Goal: Information Seeking & Learning: Learn about a topic

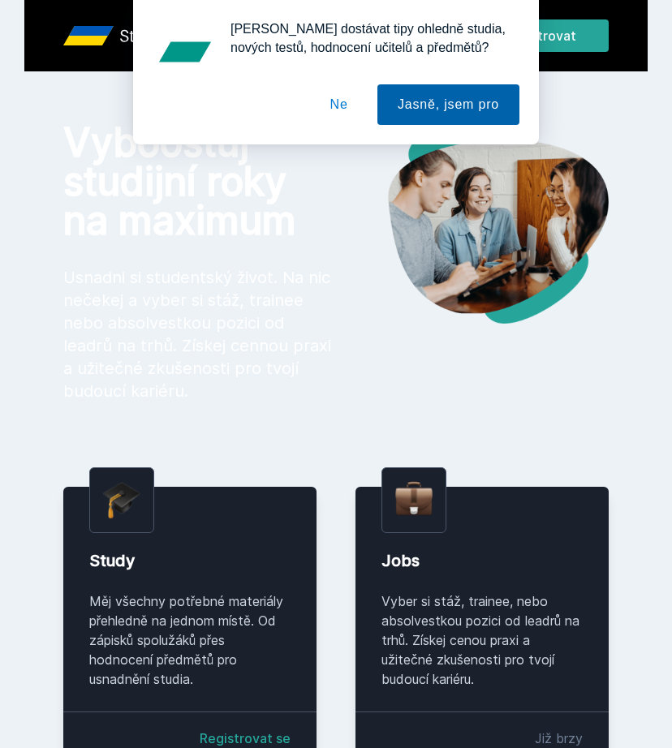
click at [444, 105] on button "Jasně, jsem pro" at bounding box center [448, 104] width 142 height 41
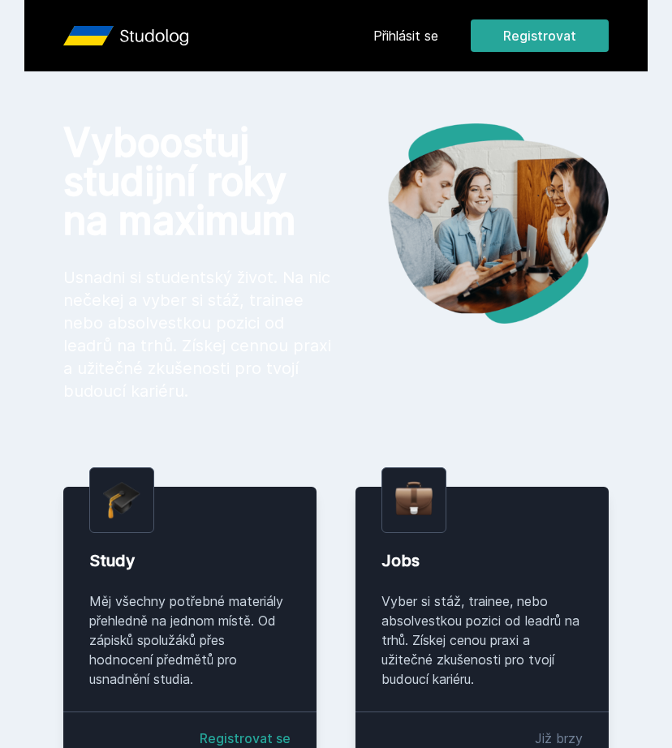
click at [408, 31] on link "Přihlásit se" at bounding box center [405, 35] width 65 height 19
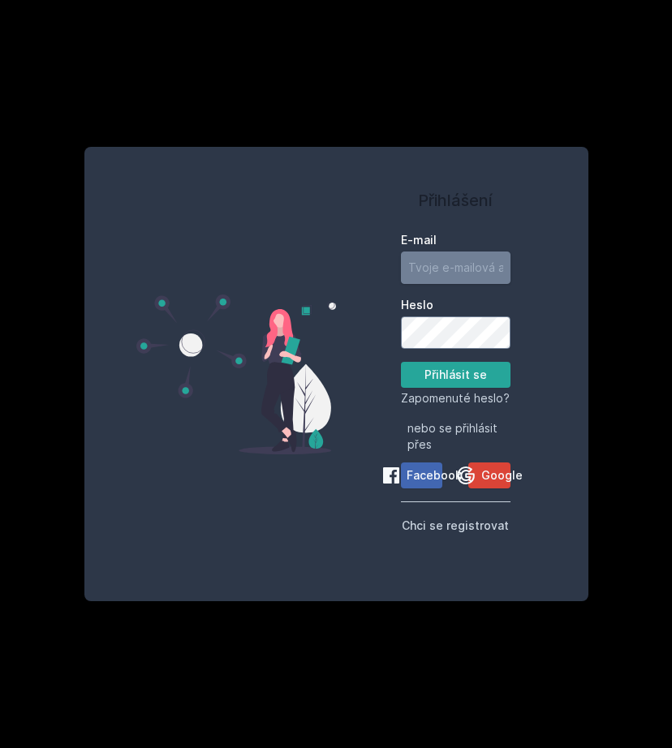
click at [450, 278] on input "E-mail" at bounding box center [456, 268] width 110 height 32
click at [454, 260] on input "E-mail" at bounding box center [456, 268] width 110 height 32
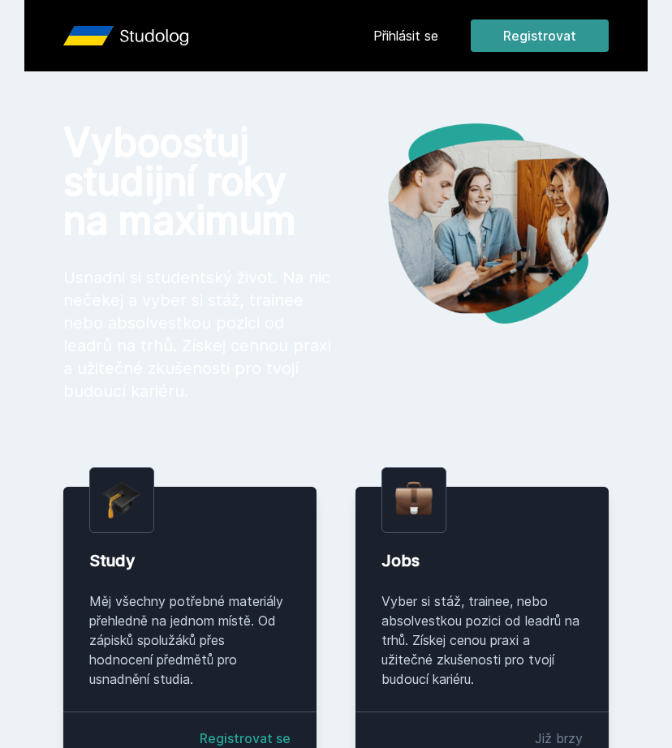
click at [522, 31] on button "Registrovat" at bounding box center [540, 35] width 138 height 32
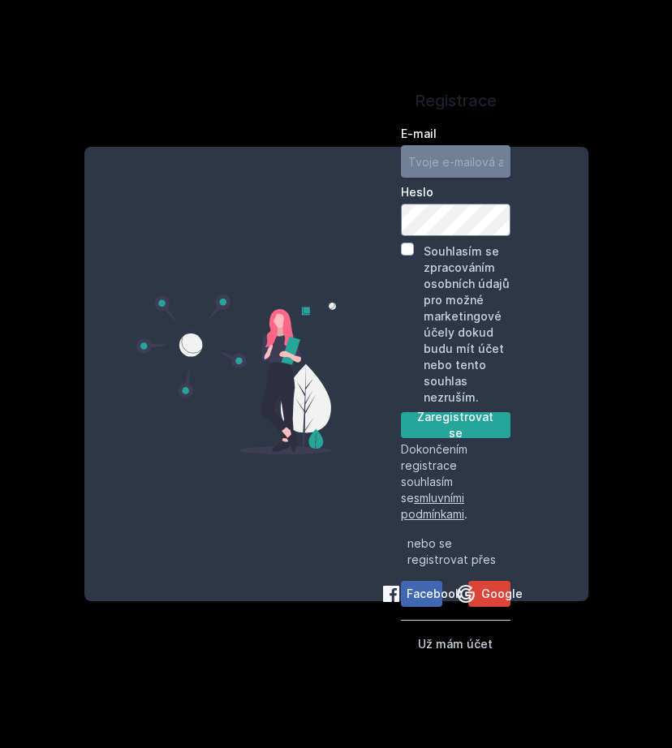
click at [451, 158] on input "E-mail" at bounding box center [456, 161] width 110 height 32
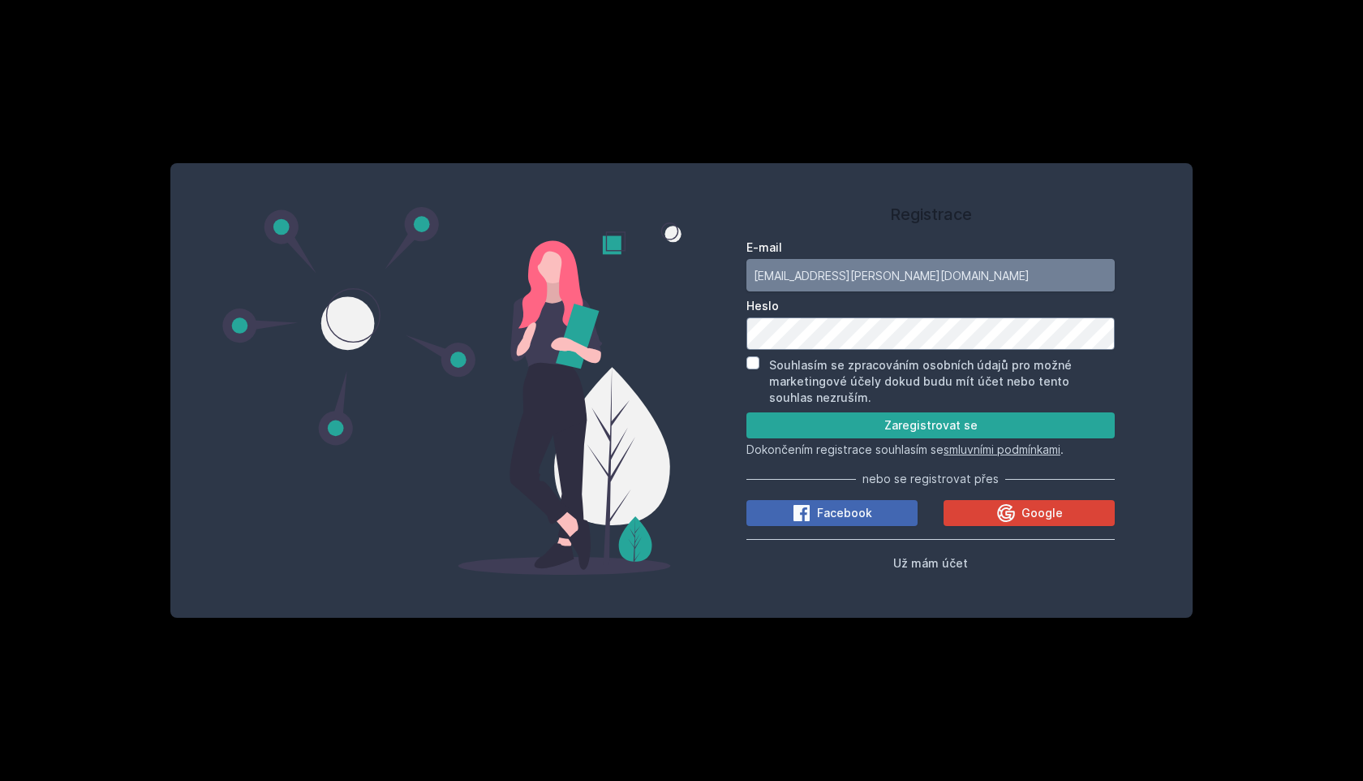
click at [671, 272] on input "[EMAIL_ADDRESS][PERSON_NAME][DOMAIN_NAME]" at bounding box center [930, 275] width 368 height 32
type input "[DOMAIN_NAME][EMAIL_ADDRESS][PERSON_NAME][DOMAIN_NAME]"
click at [671, 359] on input "Souhlasím se zpracováním osobních údajů pro možné marketingové účely dokud budu…" at bounding box center [752, 362] width 13 height 13
checkbox input "true"
click at [671, 427] on button "Zaregistrovat se" at bounding box center [930, 425] width 368 height 26
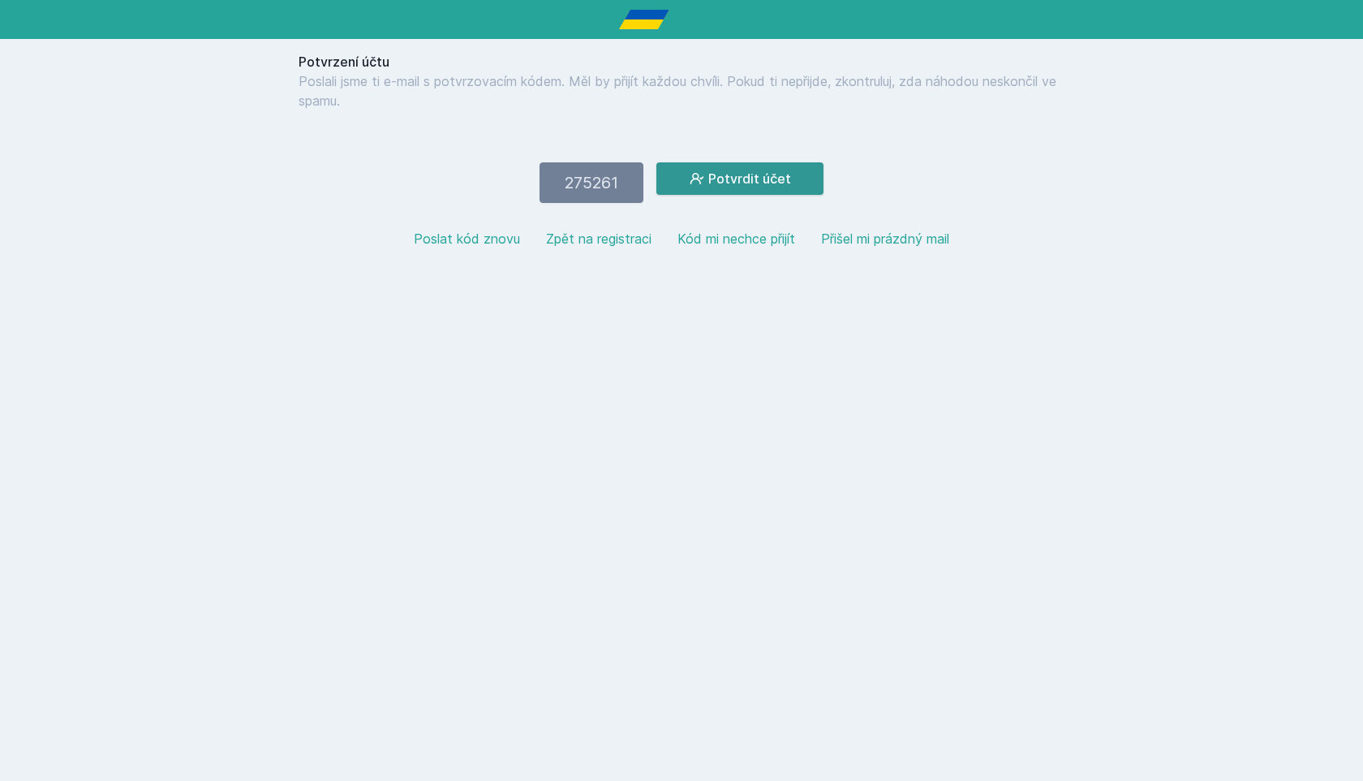
type input "275261"
click at [671, 183] on button "Potvrdit účet" at bounding box center [739, 178] width 167 height 32
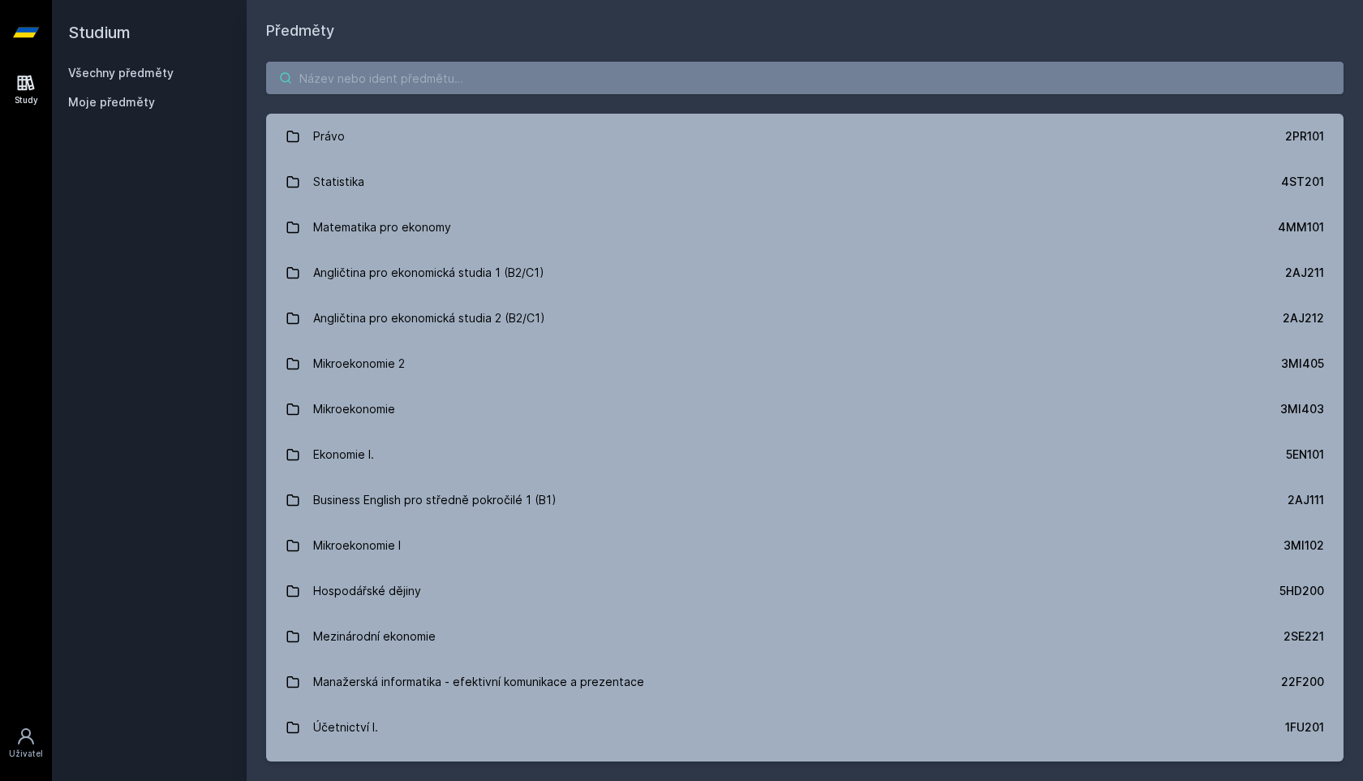
click at [409, 79] on input "search" at bounding box center [804, 78] width 1077 height 32
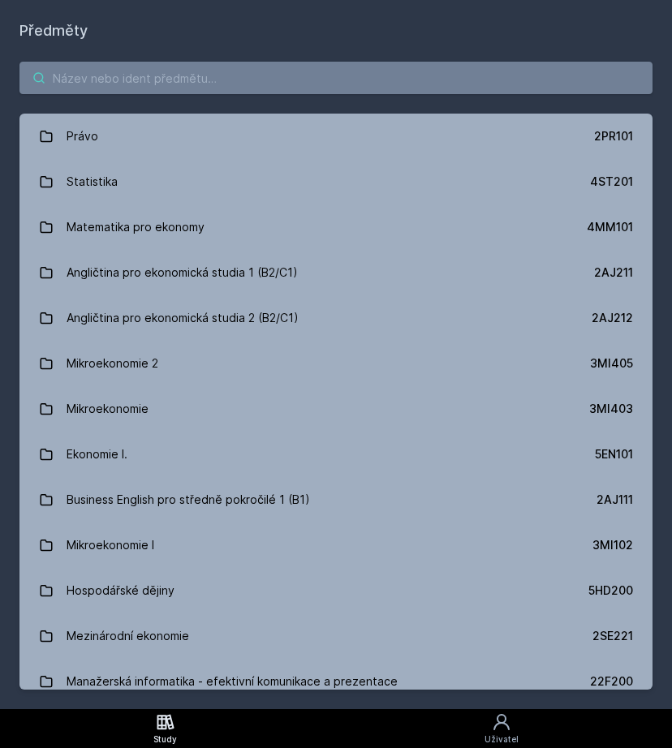
paste input "Angličtina pro ekonomická studia"
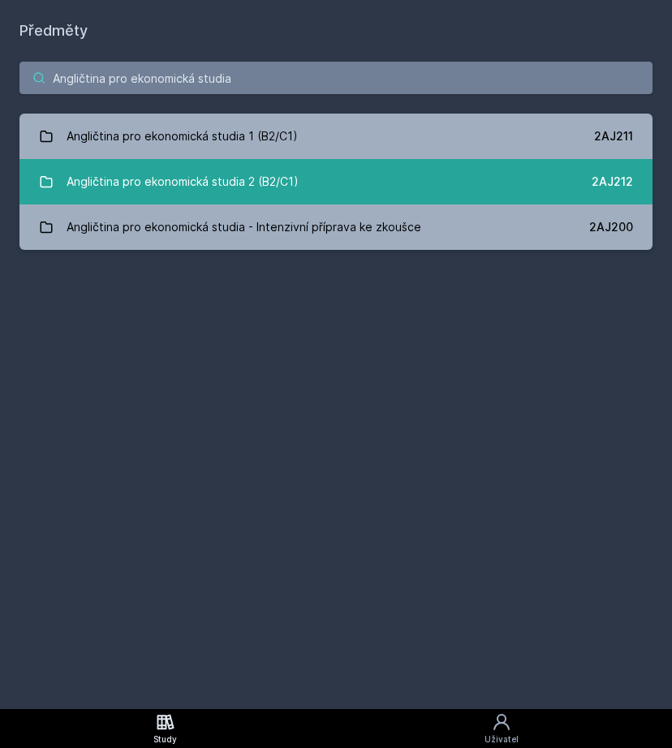
type input "Angličtina pro ekonomická studia"
click at [339, 194] on link "Angličtina pro ekonomická studia 2 (B2/C1) 2AJ212" at bounding box center [335, 181] width 633 height 45
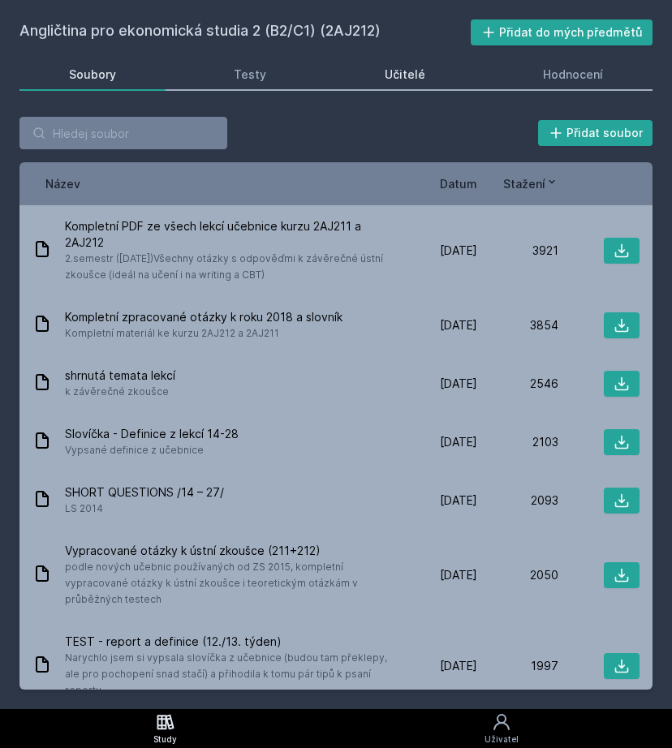
click at [413, 76] on div "Učitelé" at bounding box center [405, 75] width 41 height 16
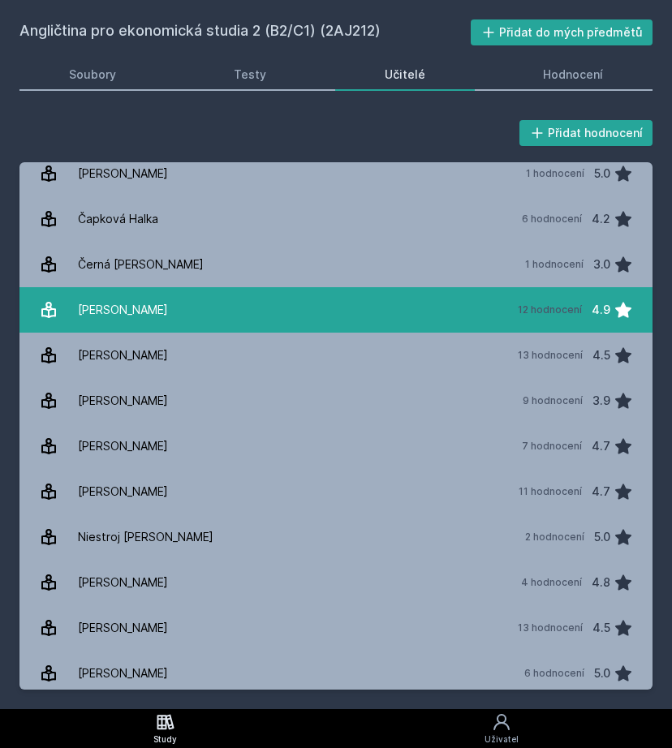
scroll to position [52, 0]
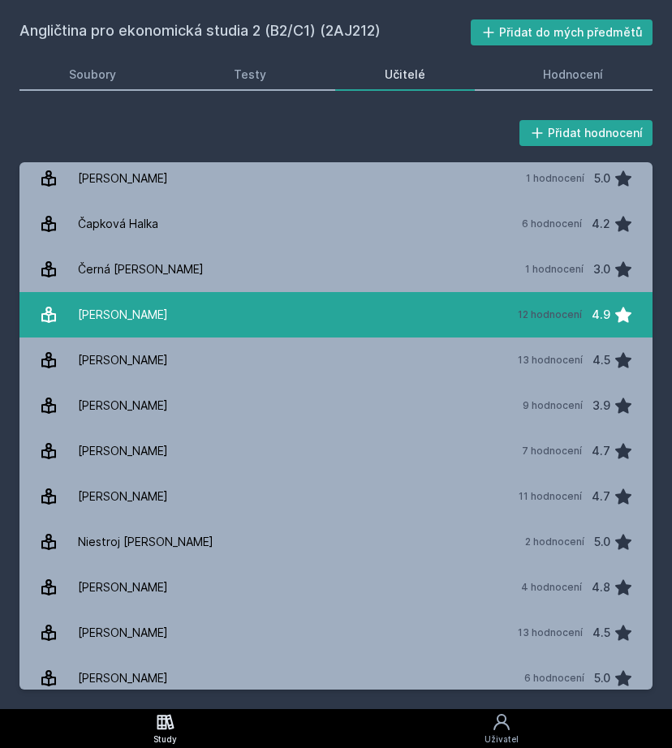
click at [134, 309] on div "[PERSON_NAME]" at bounding box center [123, 315] width 90 height 32
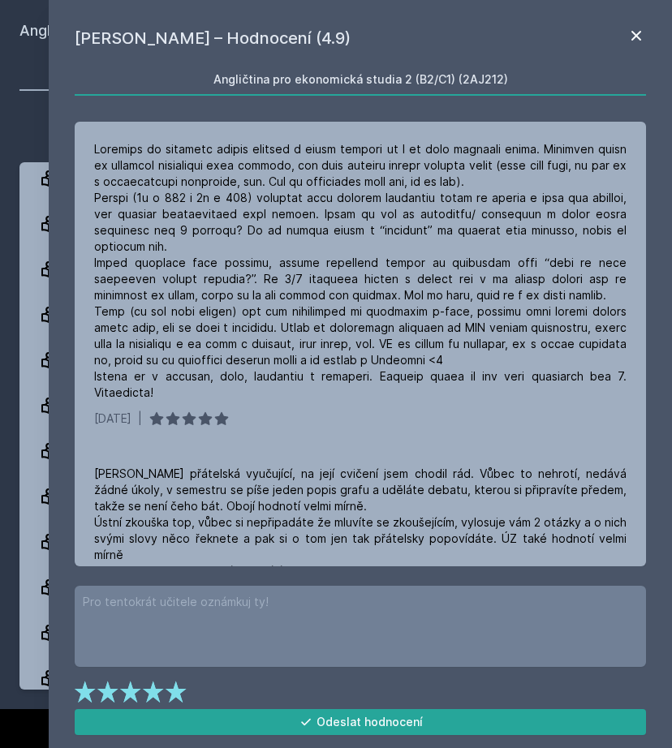
click at [636, 40] on icon at bounding box center [635, 35] width 19 height 19
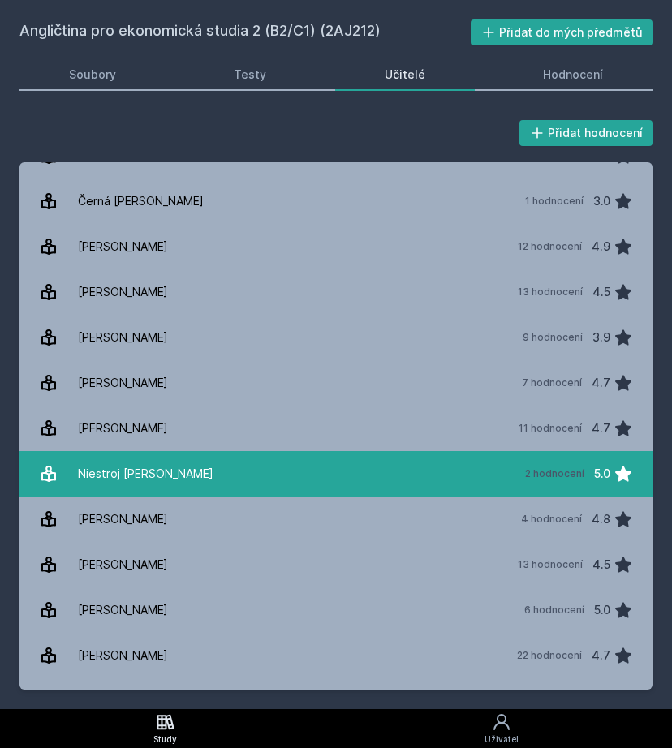
scroll to position [200, 0]
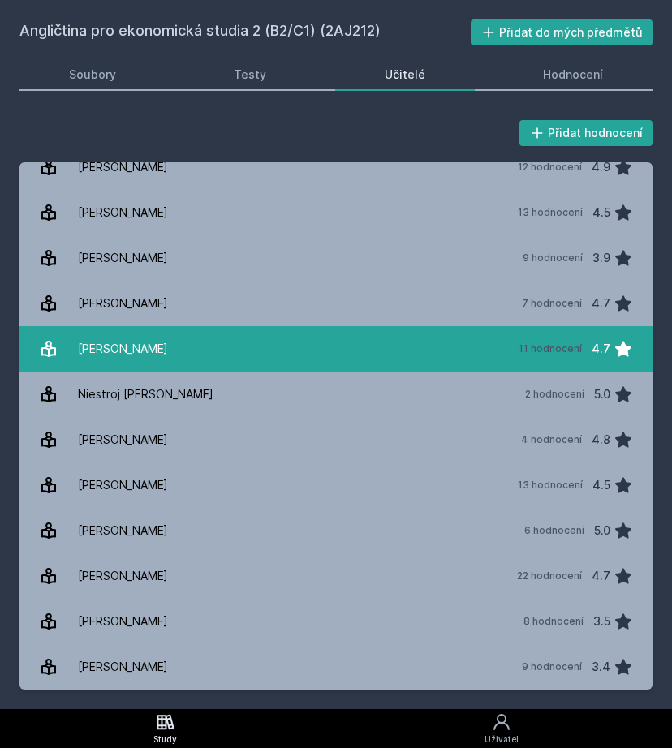
click at [131, 351] on div "[PERSON_NAME]" at bounding box center [123, 349] width 90 height 32
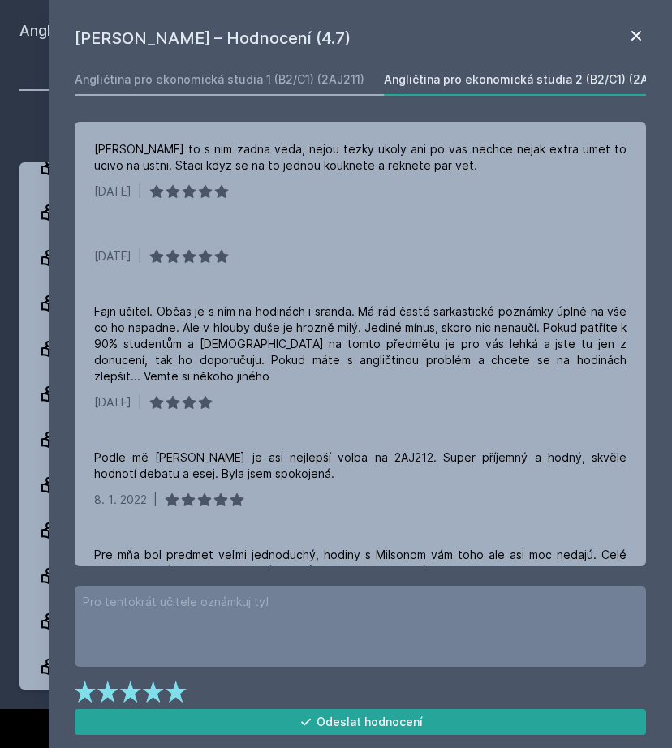
click at [632, 39] on icon at bounding box center [636, 36] width 10 height 10
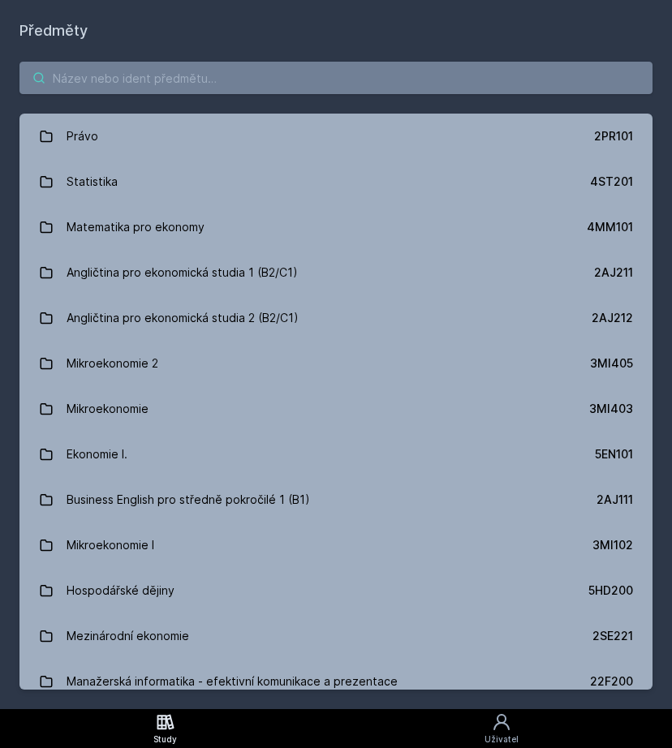
click at [101, 84] on input "search" at bounding box center [335, 78] width 633 height 32
paste input "Němčina pro ekonomy - mírně pokročilá úroveň 1 (A2) ("
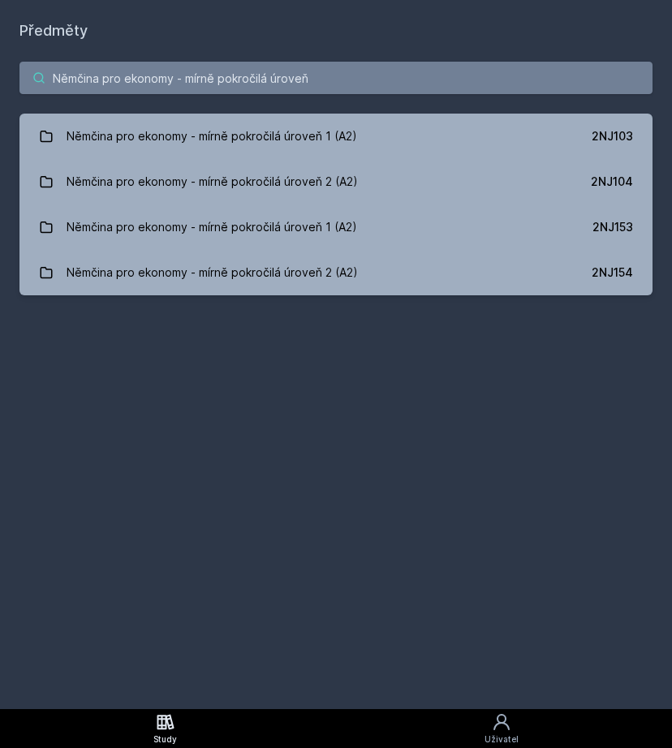
type input "Němčina pro ekonomy - mírně pokročilá úroveň"
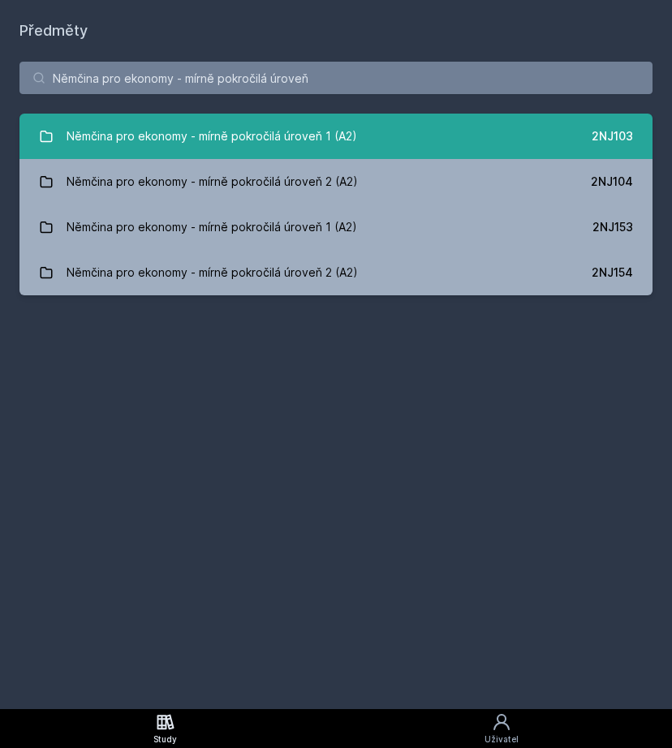
click at [269, 135] on div "Němčina pro ekonomy - mírně pokročilá úroveň 1 (A2)" at bounding box center [212, 136] width 290 height 32
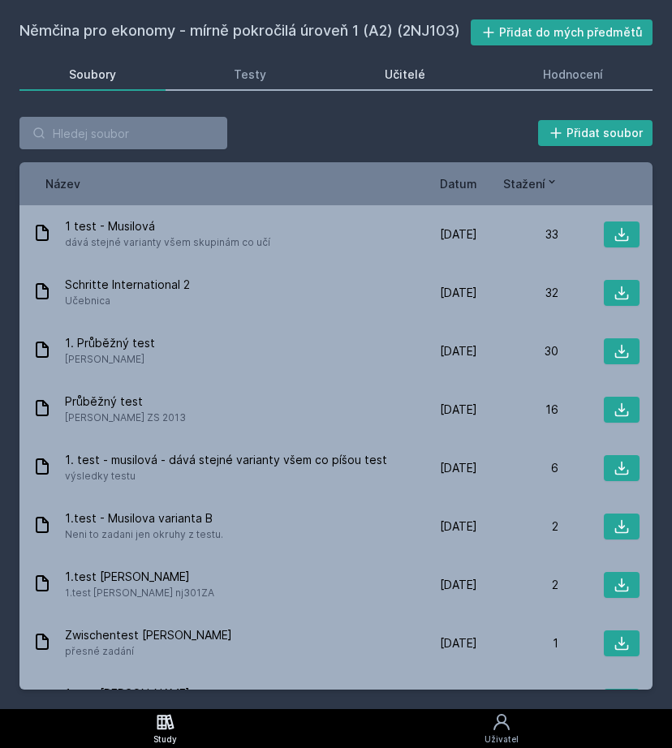
click at [398, 71] on div "Učitelé" at bounding box center [405, 75] width 41 height 16
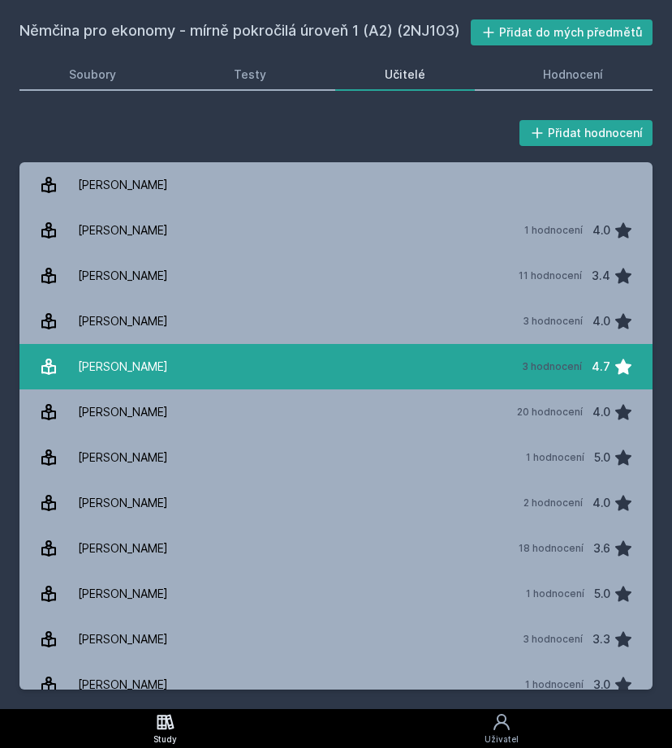
scroll to position [18, 0]
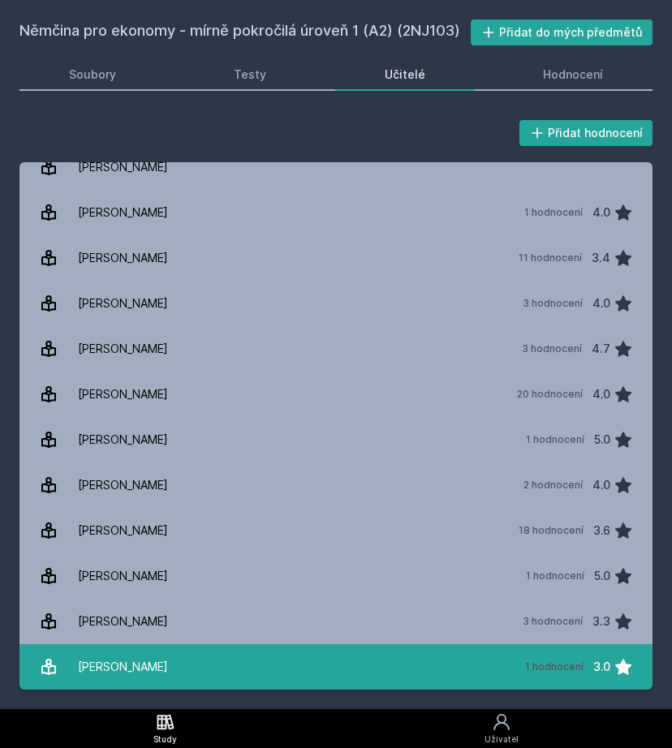
click at [549, 666] on div "1 hodnocení" at bounding box center [554, 666] width 58 height 13
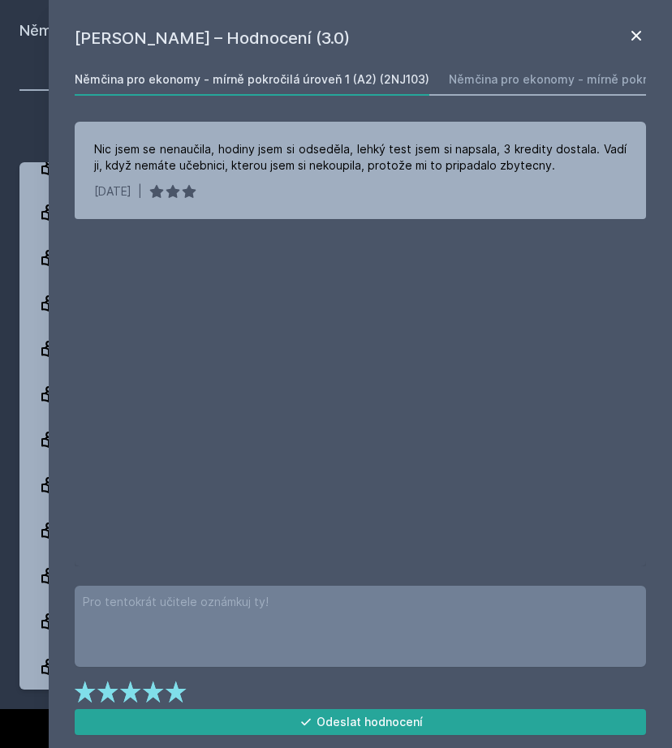
click at [639, 41] on icon at bounding box center [635, 35] width 19 height 19
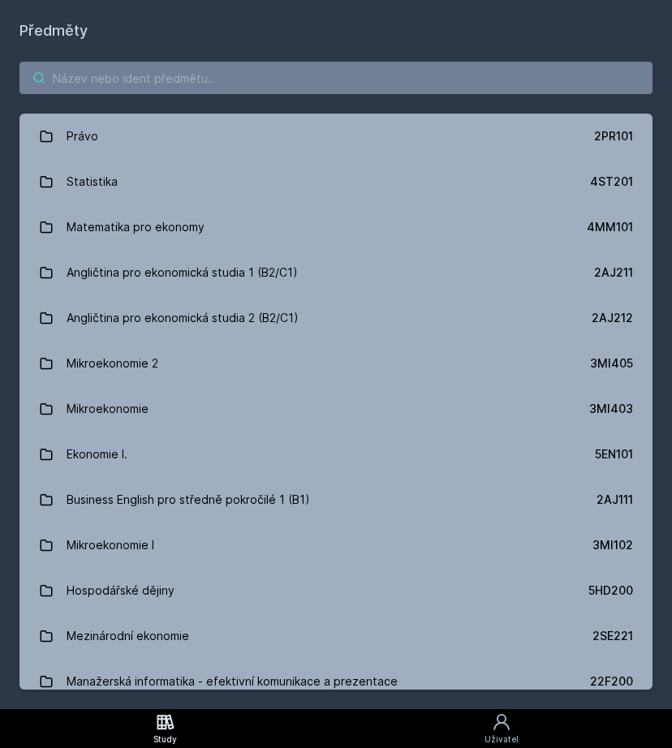
click at [91, 76] on input "search" at bounding box center [335, 78] width 633 height 32
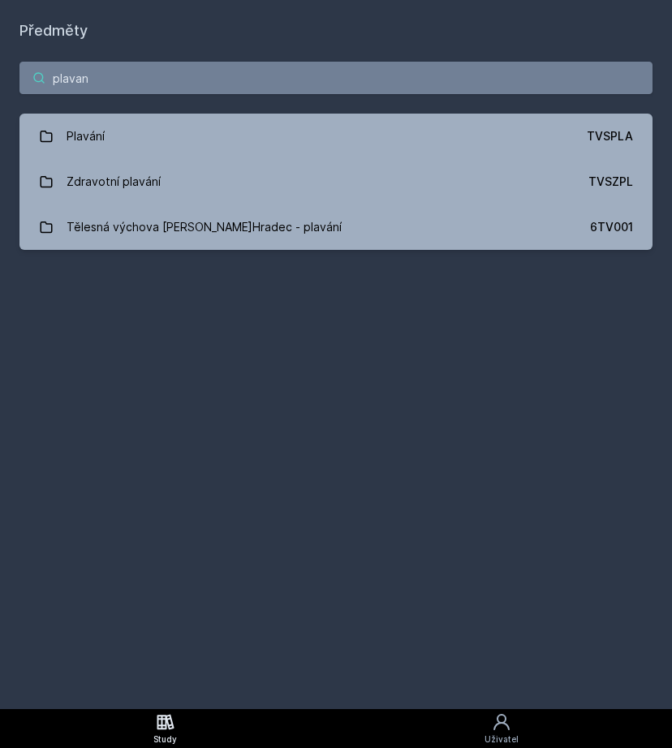
type input "plavani"
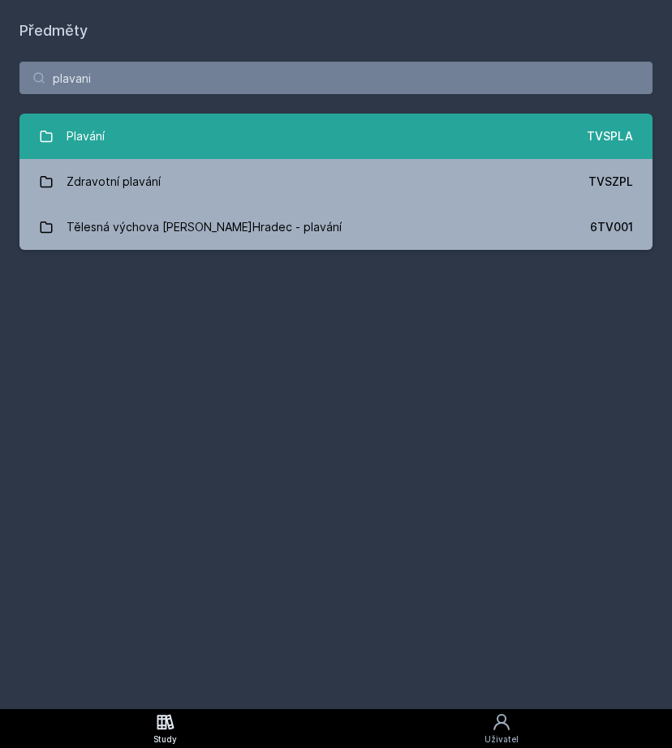
click at [166, 142] on link "Plavání TVSPLA" at bounding box center [335, 136] width 633 height 45
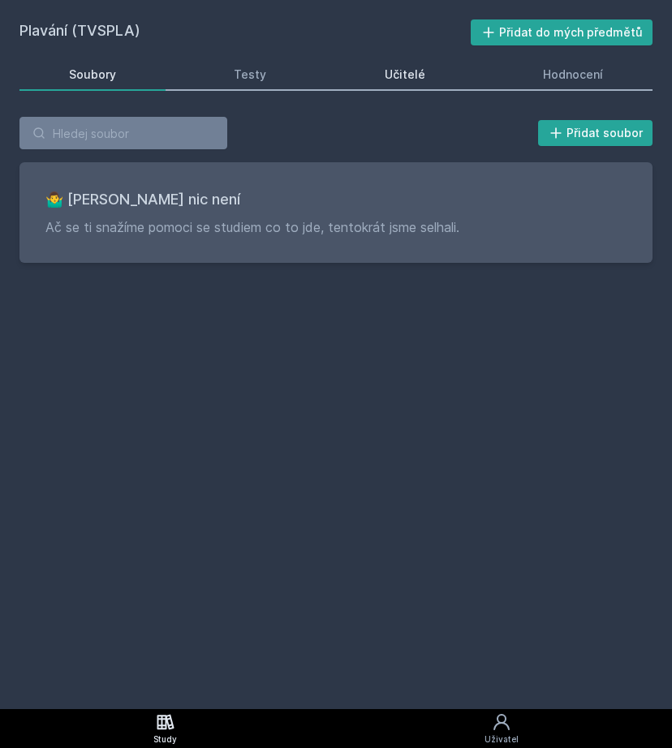
click at [385, 76] on div "Učitelé" at bounding box center [405, 75] width 41 height 16
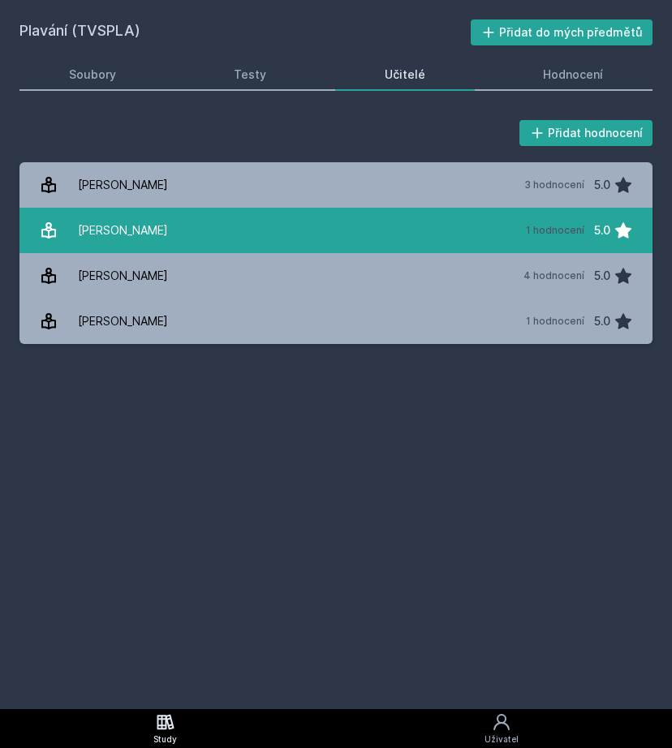
click at [183, 226] on link "[PERSON_NAME] 1 hodnocení 5.0" at bounding box center [335, 230] width 633 height 45
